Goal: Information Seeking & Learning: Check status

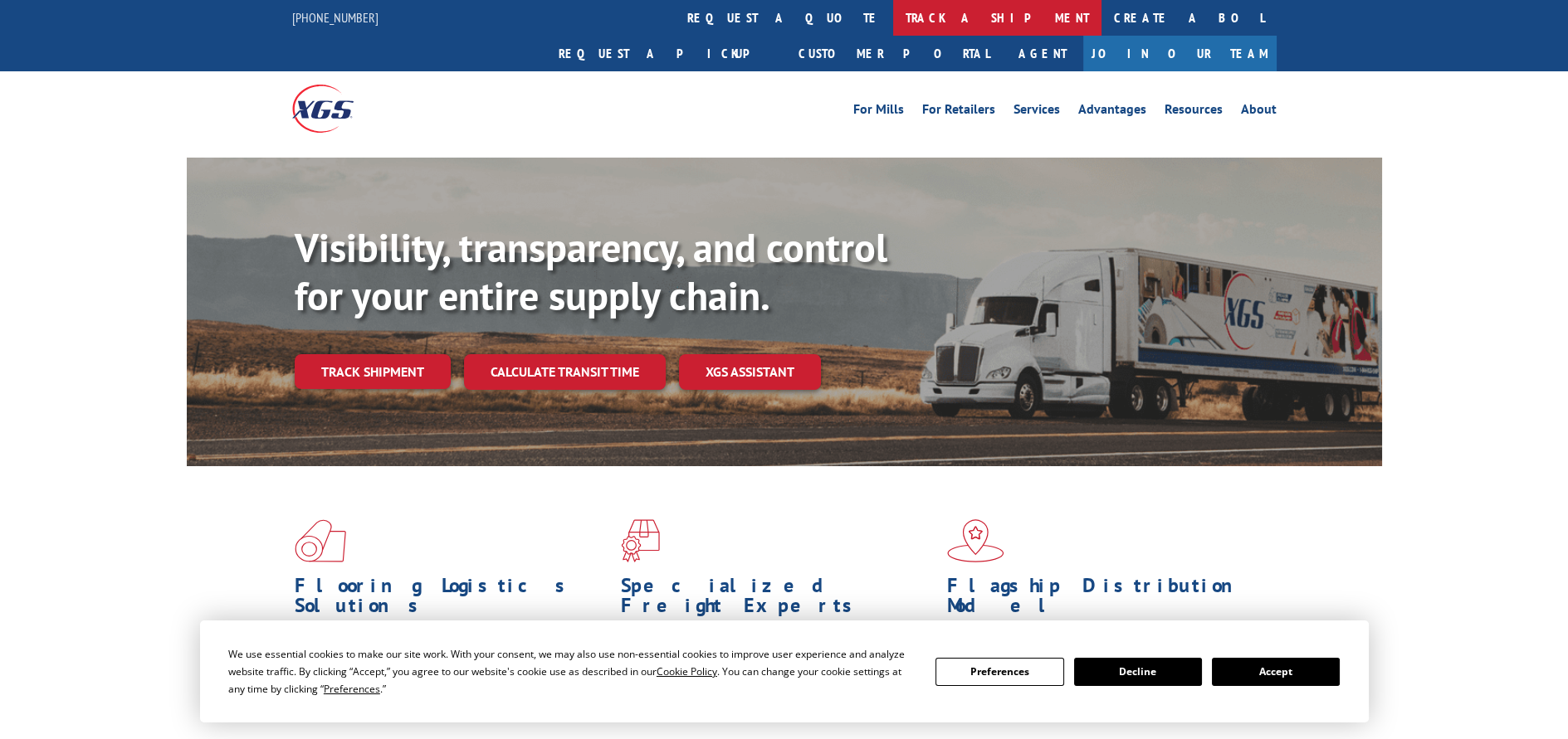
click at [893, 20] on link "track a shipment" at bounding box center [998, 18] width 208 height 36
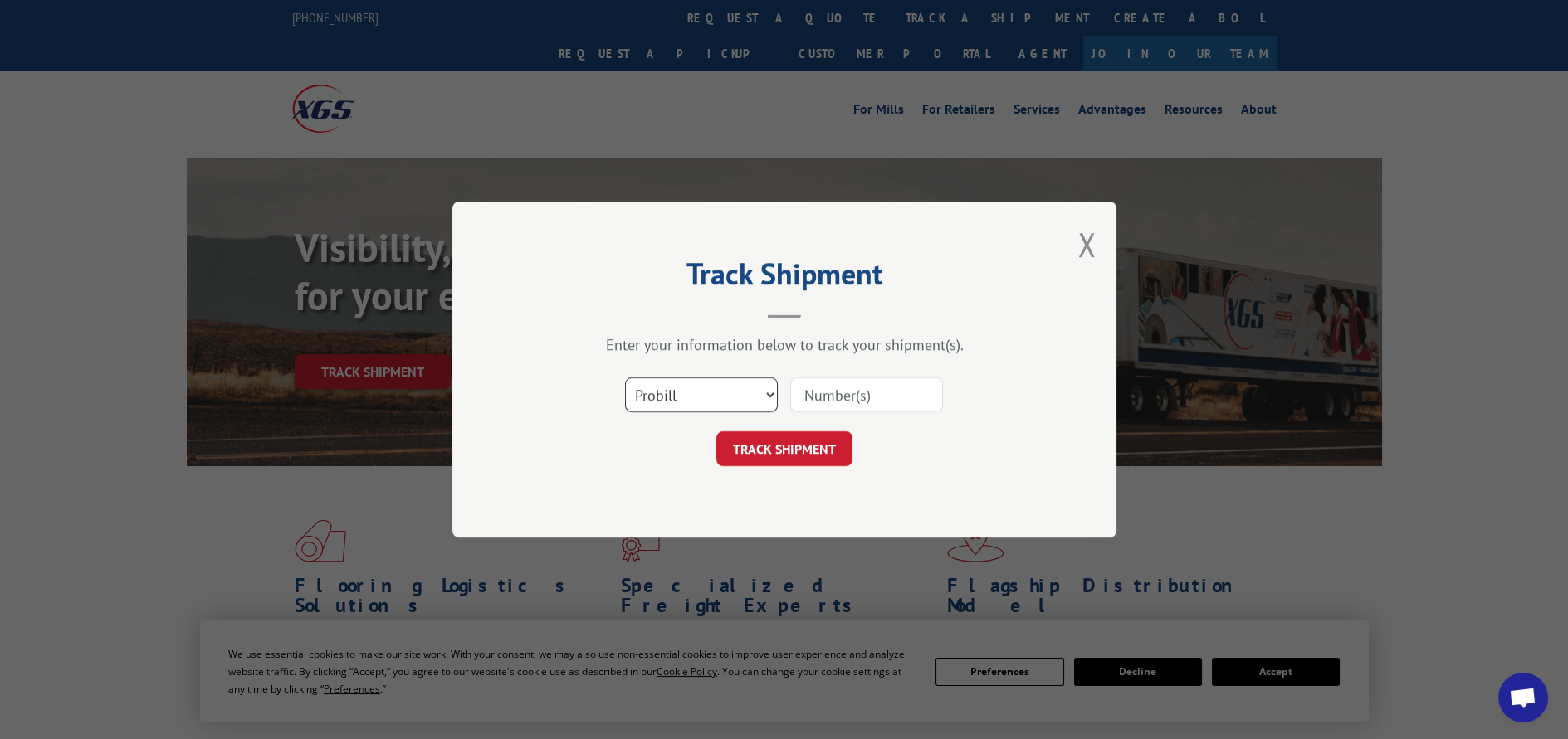
click at [751, 400] on select "Select category... Probill BOL PO" at bounding box center [701, 395] width 153 height 35
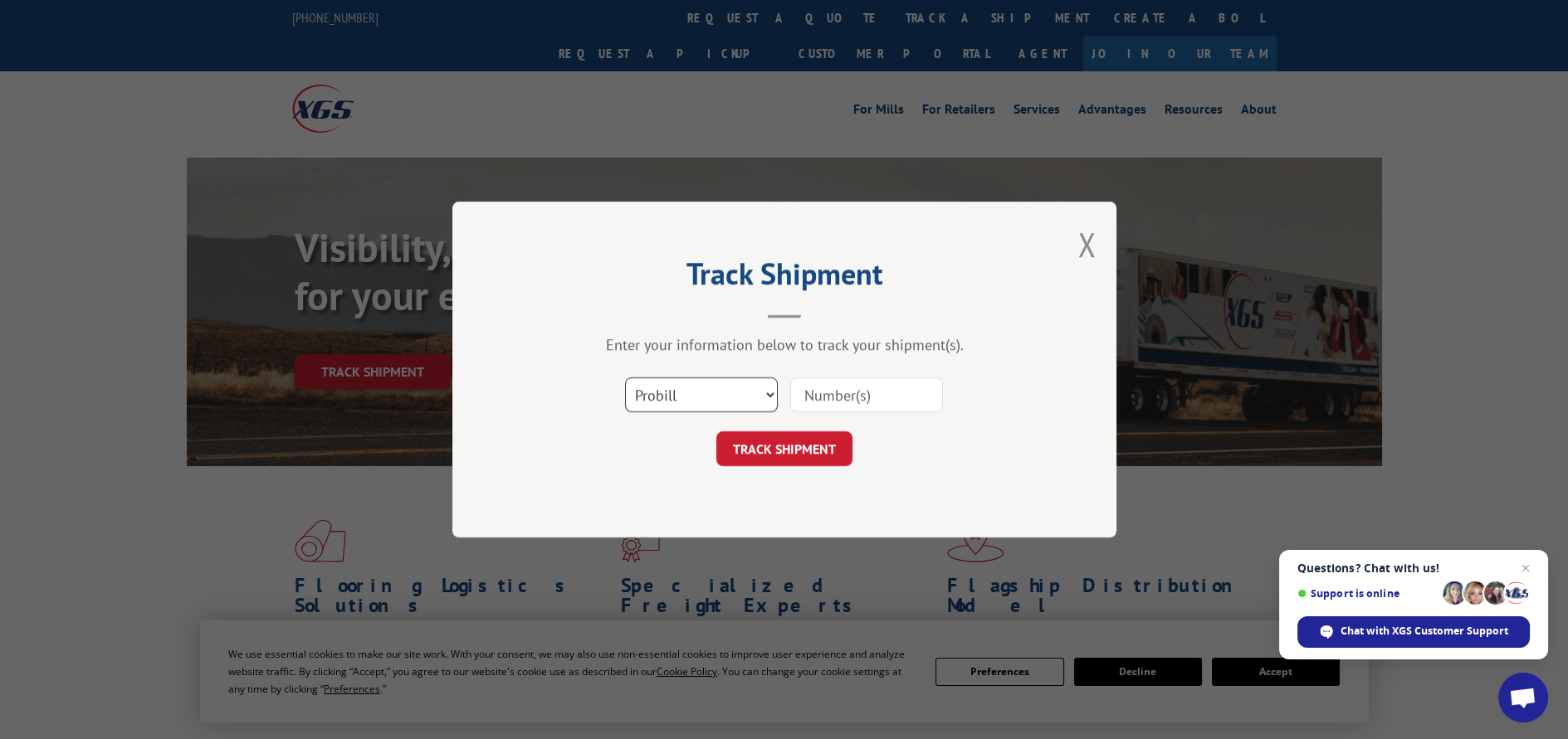
select select "po"
click at [625, 378] on select "Select category... Probill BOL PO" at bounding box center [701, 395] width 153 height 35
click at [851, 391] on input at bounding box center [866, 395] width 153 height 35
paste input "12529367"
type input "12529367"
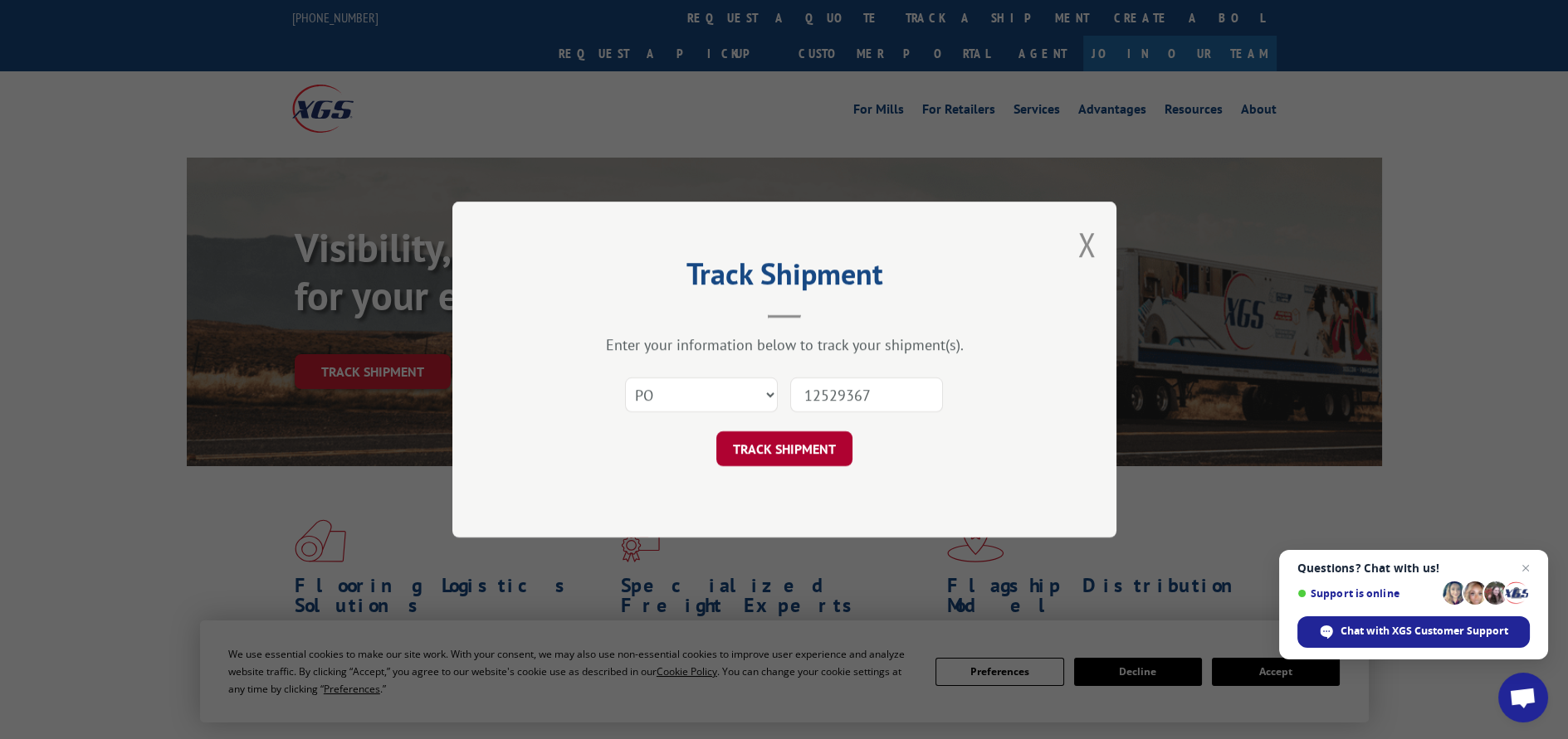
click at [801, 441] on button "TRACK SHIPMENT" at bounding box center [784, 449] width 136 height 35
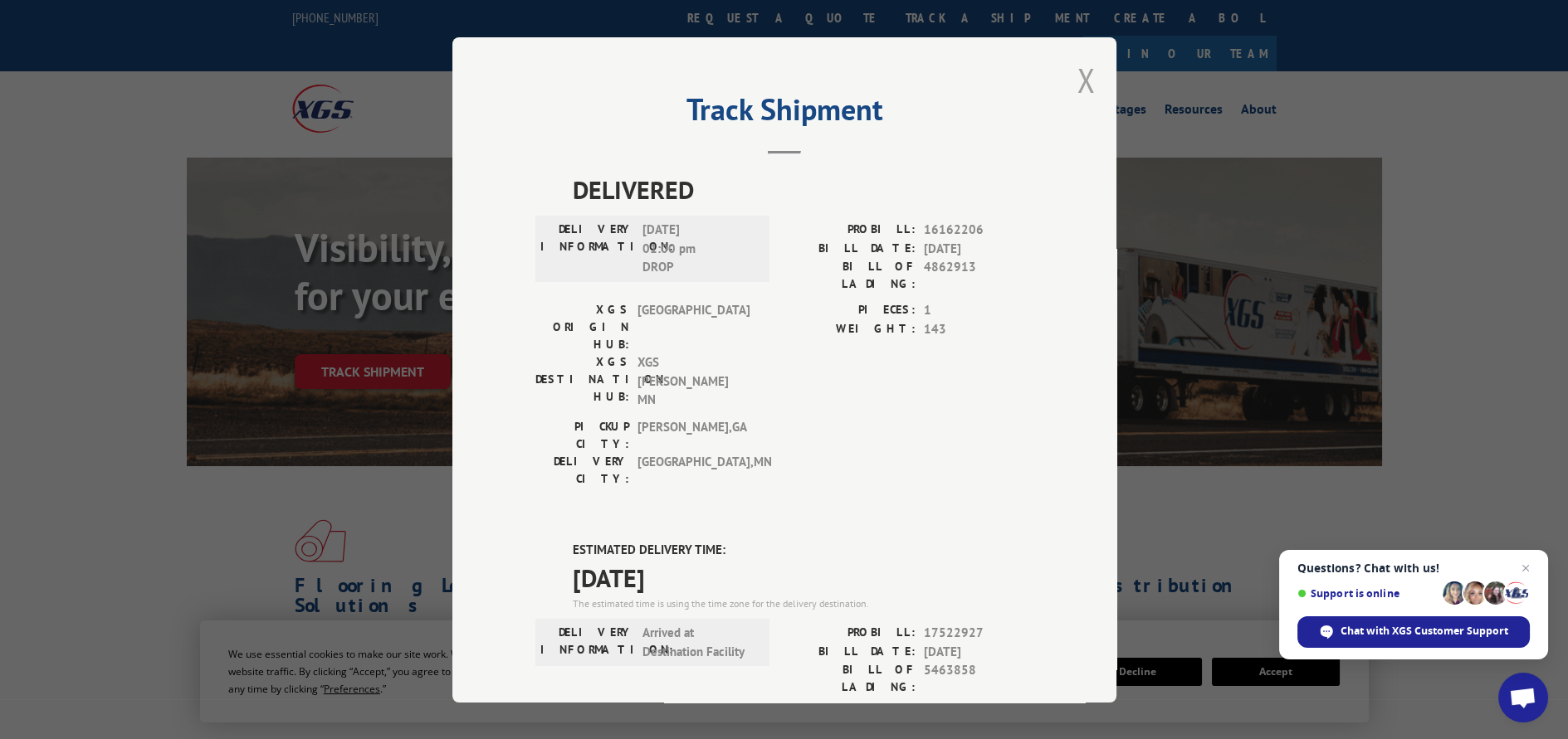
click at [1077, 80] on button "Close modal" at bounding box center [1086, 80] width 18 height 44
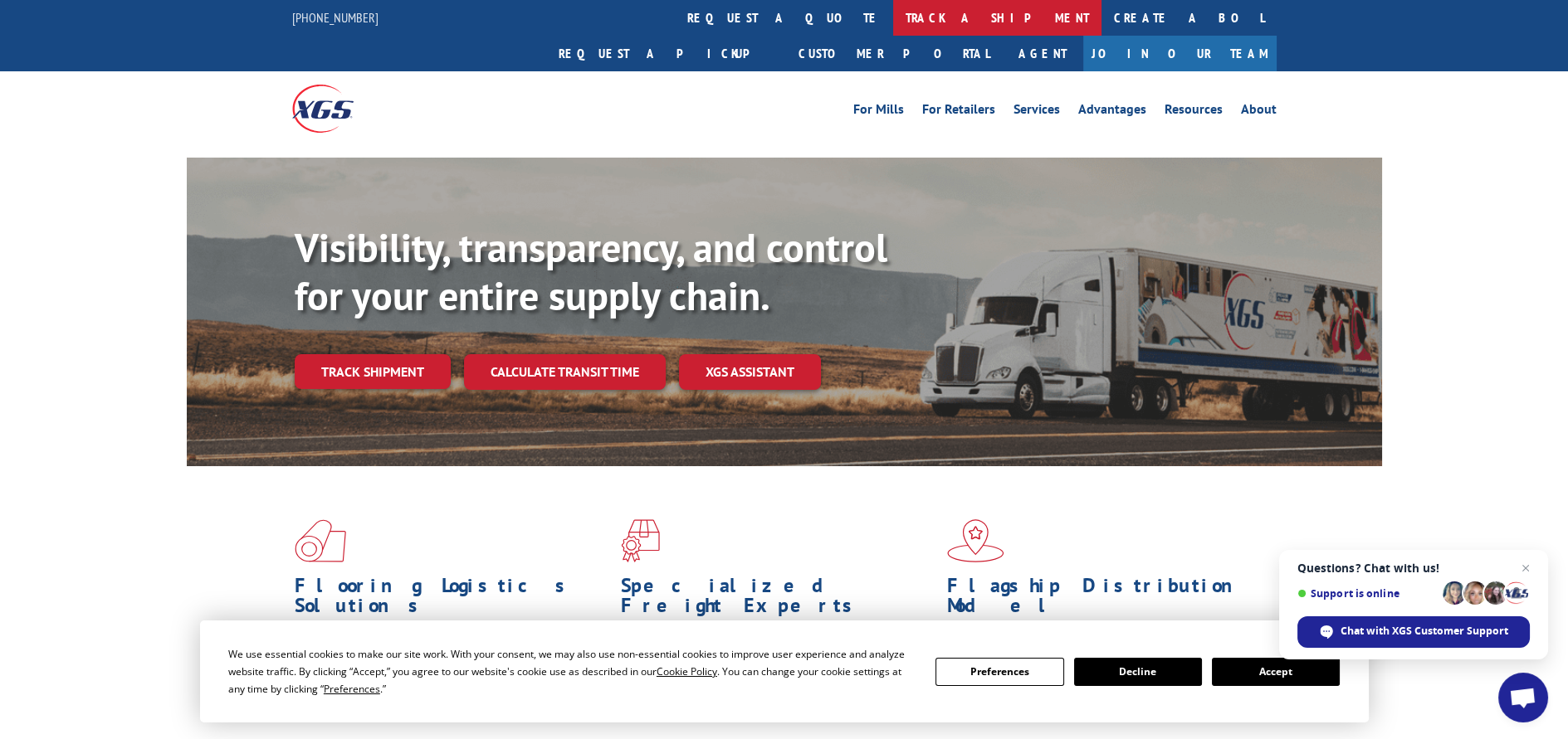
click at [893, 12] on link "track a shipment" at bounding box center [998, 18] width 208 height 36
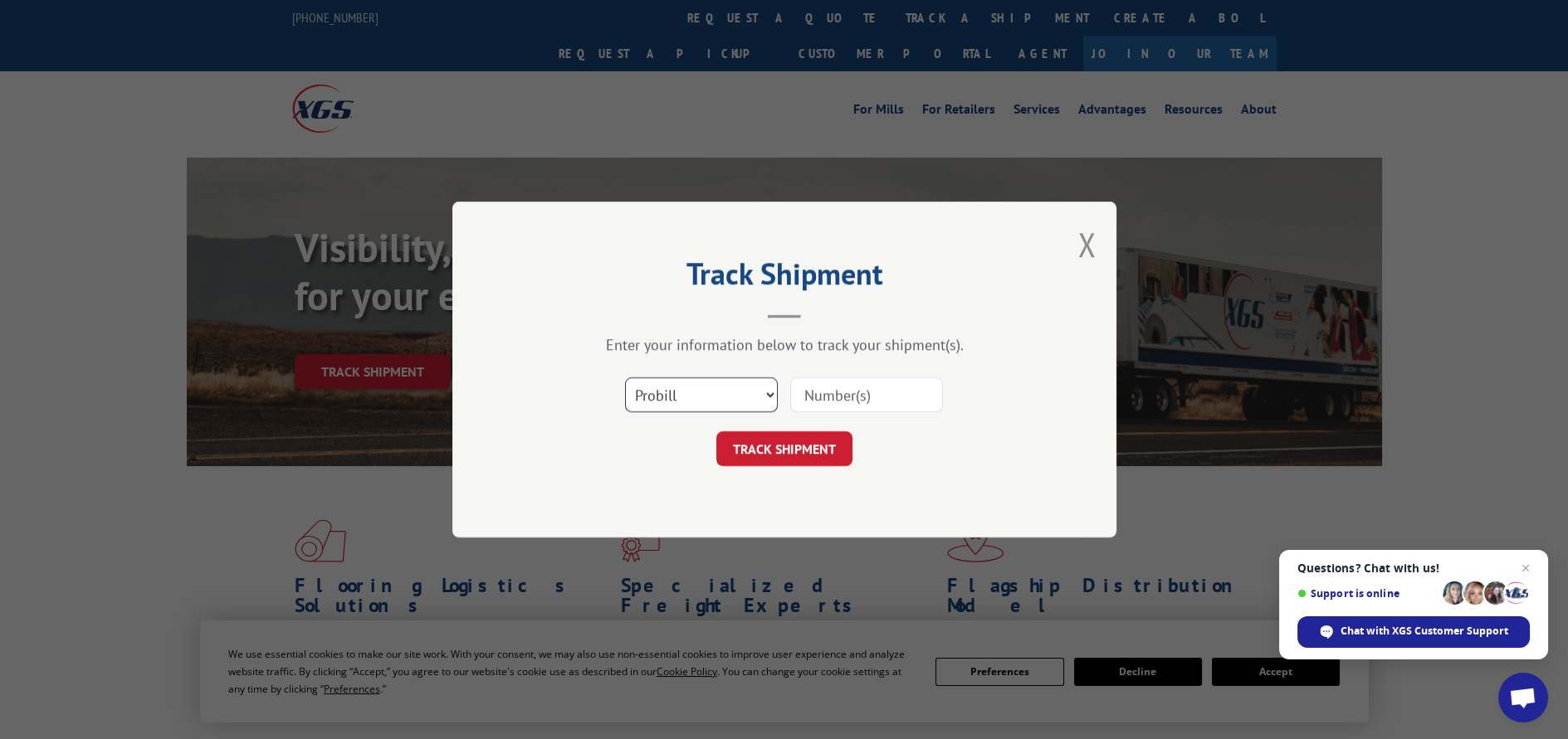
click at [703, 401] on select "Select category... Probill BOL PO" at bounding box center [701, 395] width 153 height 35
select select "po"
click at [625, 378] on select "Select category... Probill BOL PO" at bounding box center [701, 395] width 153 height 35
click at [807, 398] on input at bounding box center [866, 395] width 153 height 35
paste input "12529367"
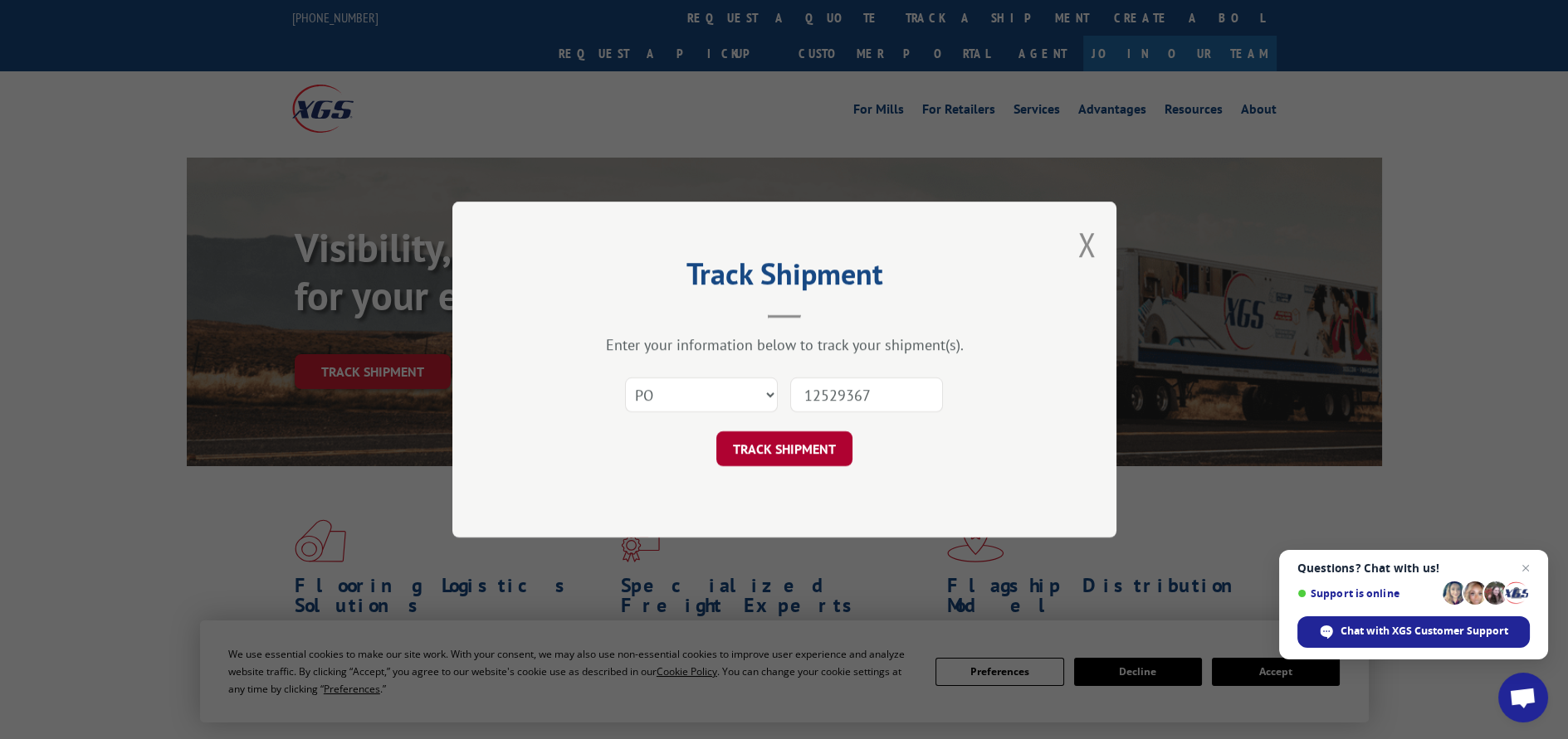
type input "12529367"
click at [792, 447] on button "TRACK SHIPMENT" at bounding box center [784, 449] width 136 height 35
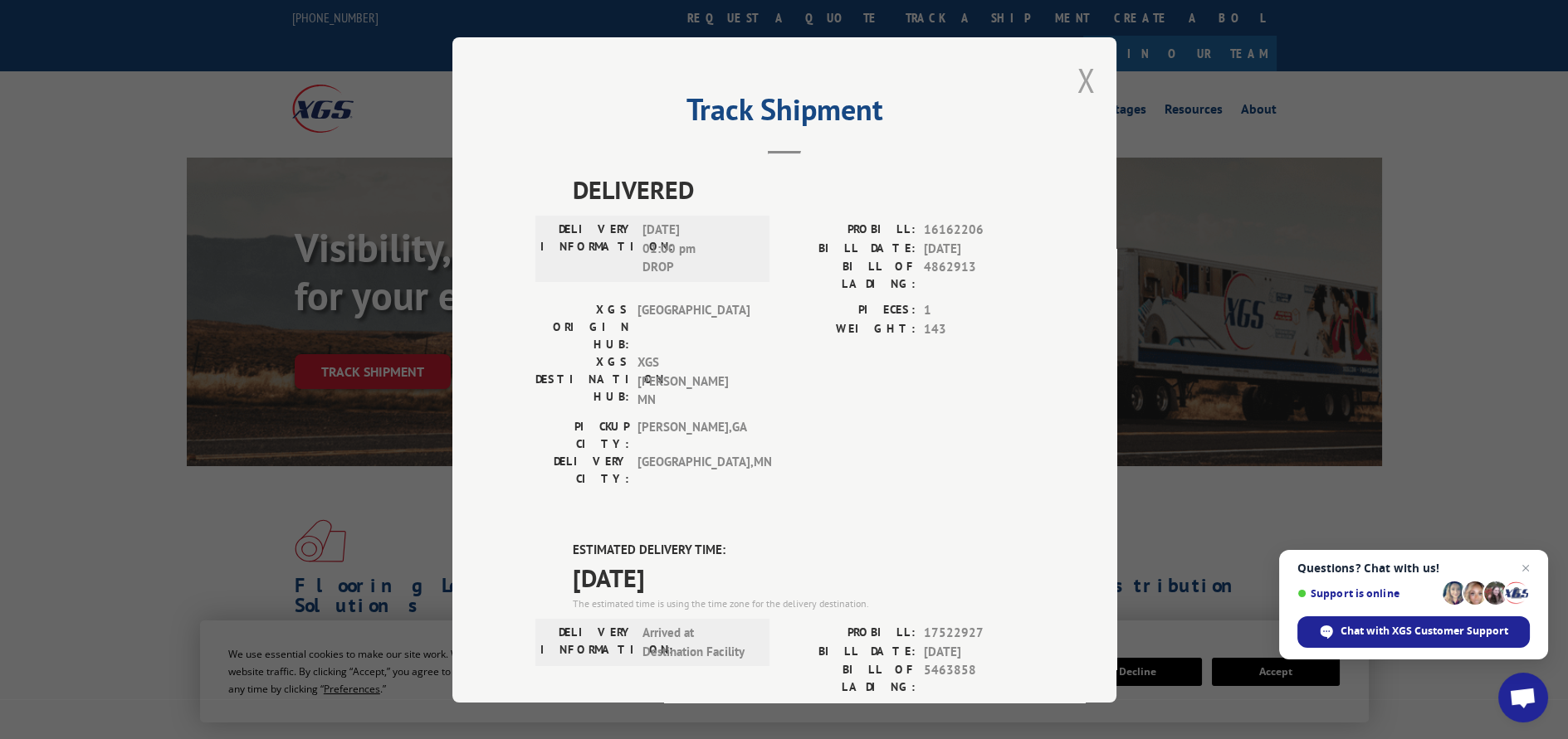
click at [1077, 76] on button "Close modal" at bounding box center [1086, 80] width 18 height 44
